Goal: Task Accomplishment & Management: Manage account settings

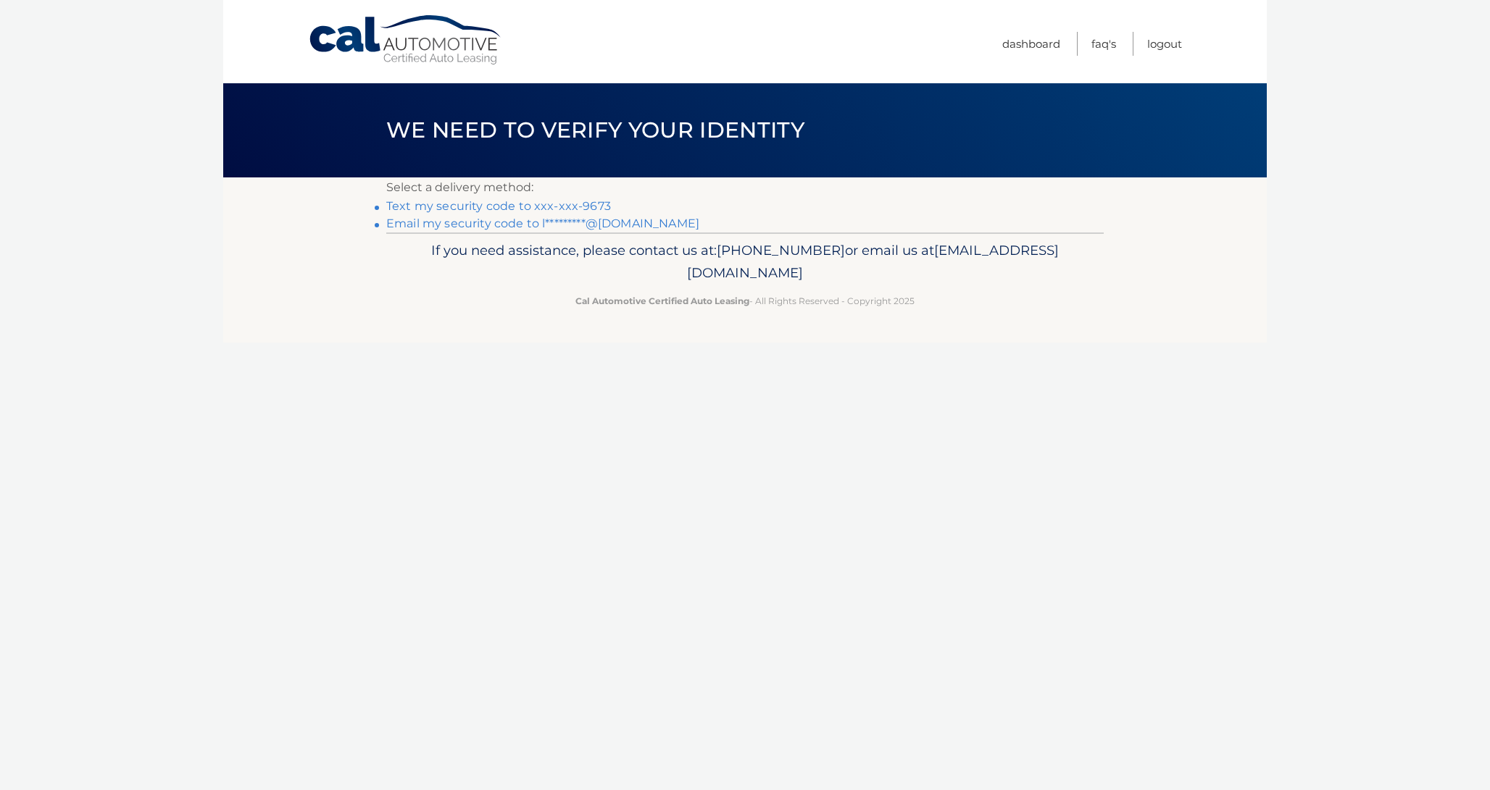
click at [596, 208] on link "Text my security code to xxx-xxx-9673" at bounding box center [498, 206] width 225 height 14
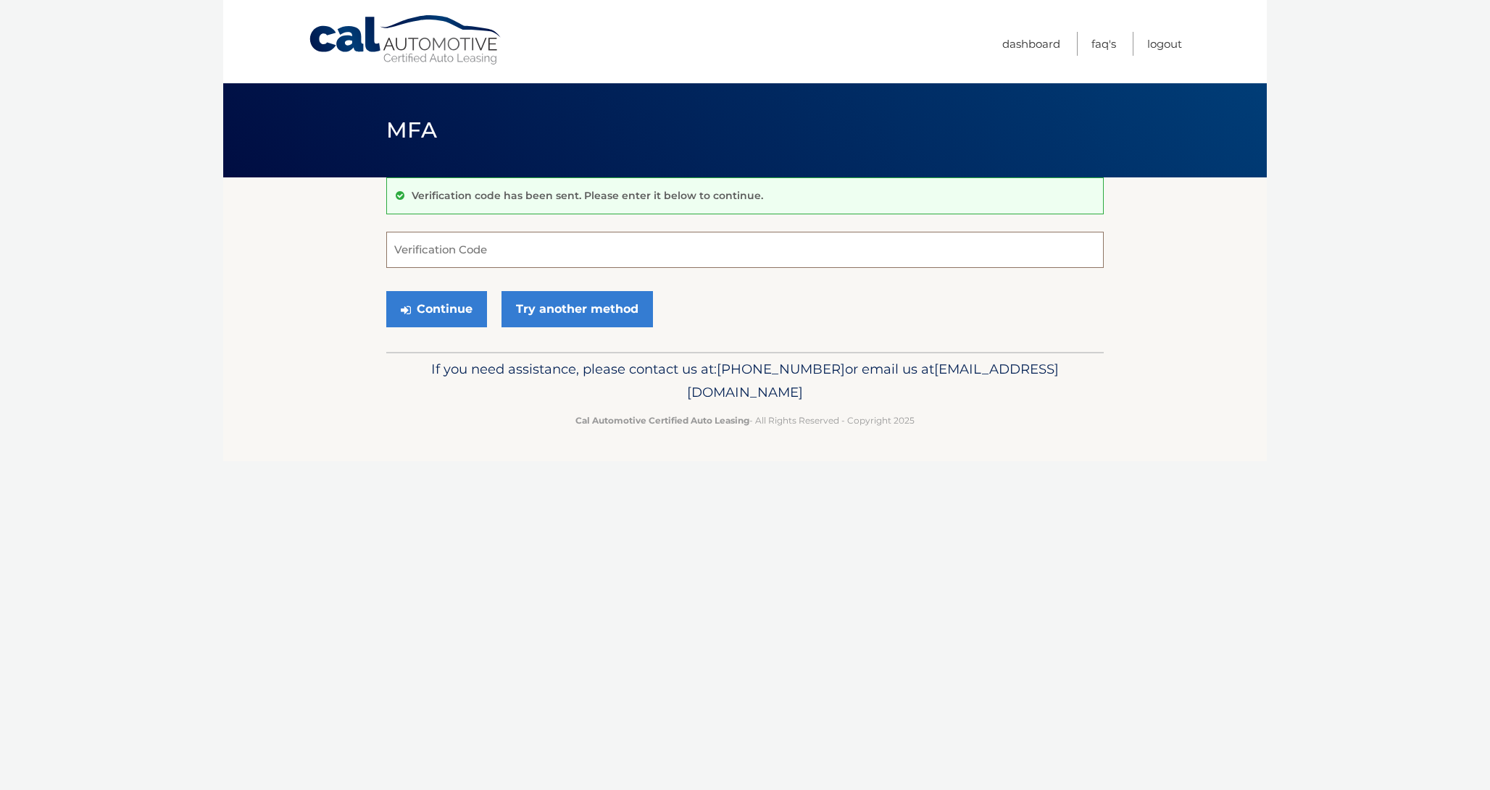
click at [556, 257] on input "Verification Code" at bounding box center [744, 250] width 717 height 36
type input "656555"
click at [386, 291] on button "Continue" at bounding box center [436, 309] width 101 height 36
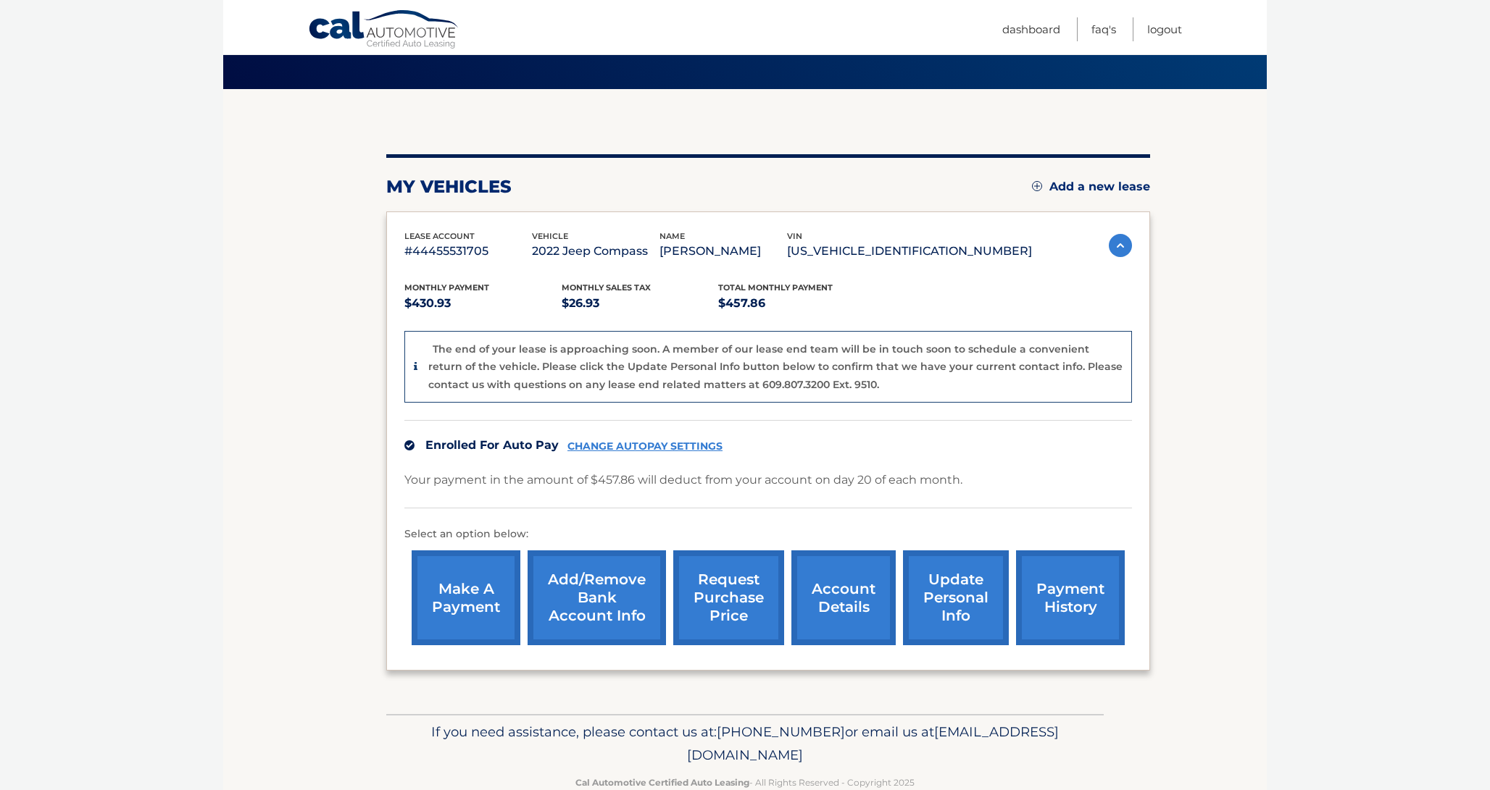
scroll to position [76, 0]
